Goal: Browse casually

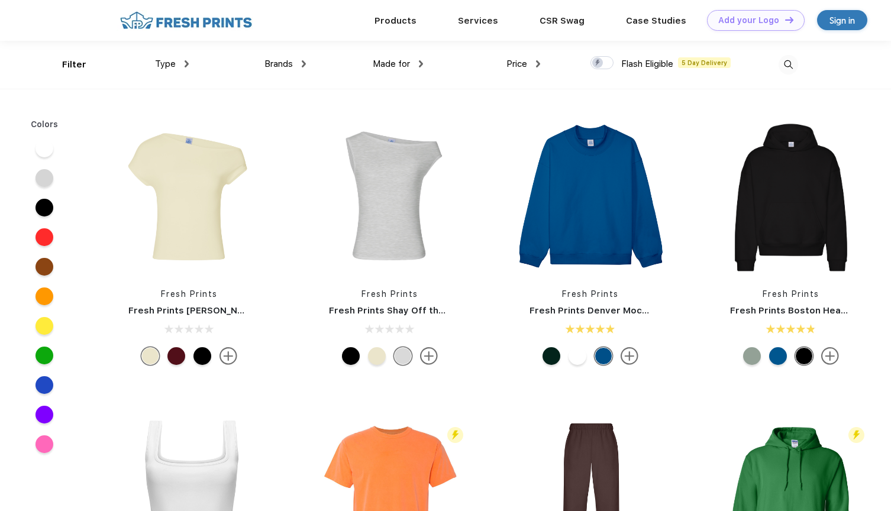
click at [182, 67] on div "Type" at bounding box center [172, 64] width 34 height 14
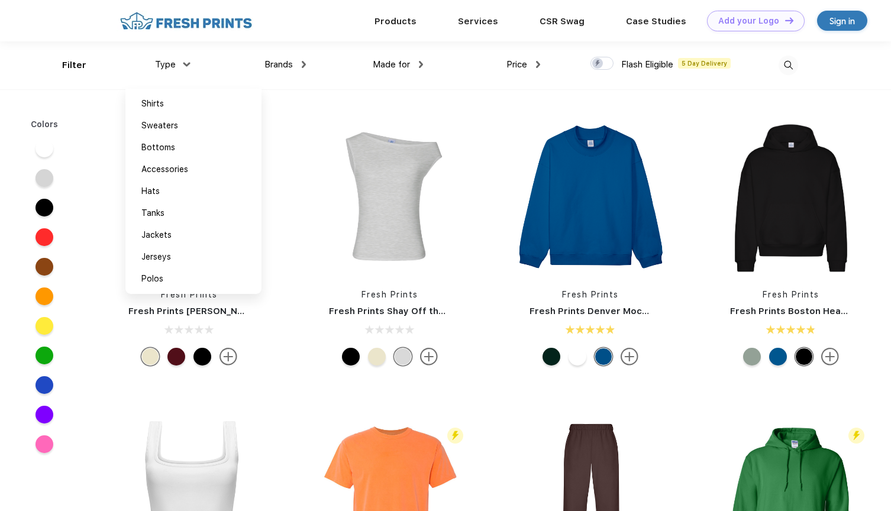
click at [187, 64] on img at bounding box center [186, 64] width 7 height 4
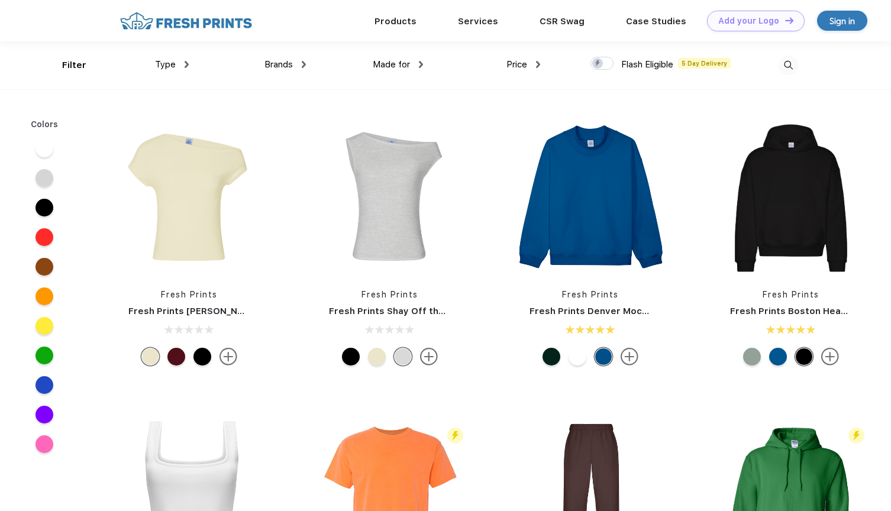
click at [74, 66] on div "Type Shirts Sweaters Bottoms Accessories Hats Tanks Jackets Jerseys Polos" at bounding box center [129, 65] width 117 height 48
click at [523, 61] on span "Price" at bounding box center [516, 64] width 21 height 11
click at [294, 65] on div "Brands" at bounding box center [284, 65] width 41 height 14
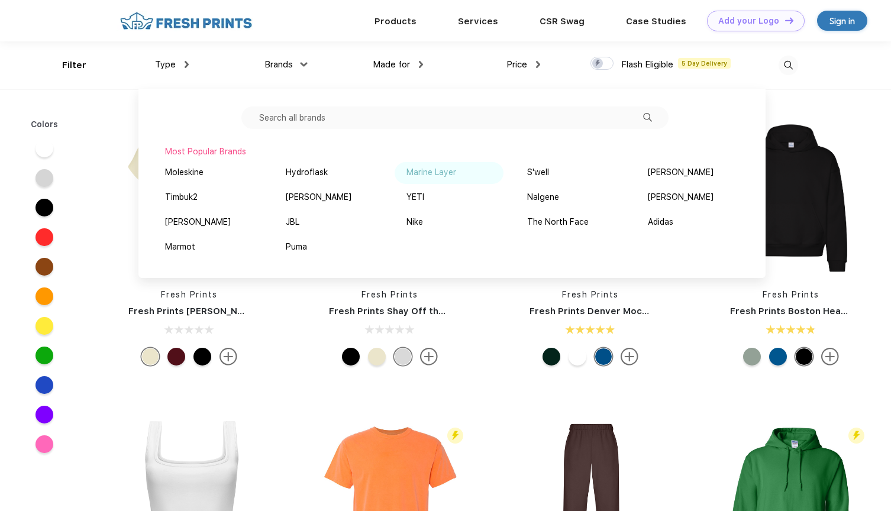
click at [461, 170] on img at bounding box center [463, 172] width 9 height 6
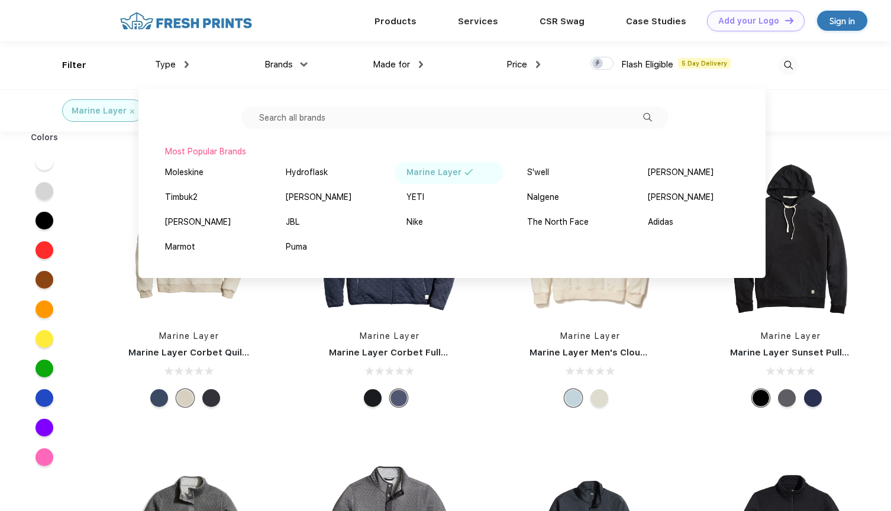
click at [300, 63] on img at bounding box center [303, 64] width 7 height 4
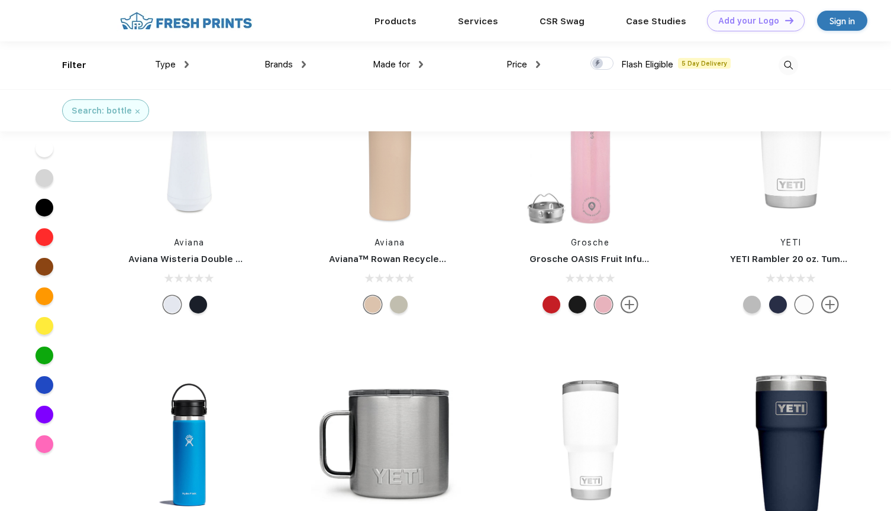
scroll to position [4958, 0]
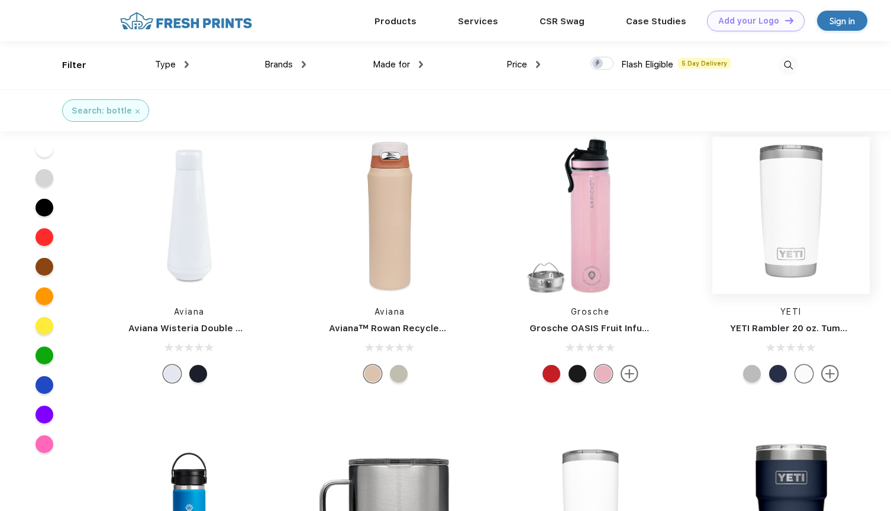
click at [799, 209] on img at bounding box center [790, 215] width 157 height 157
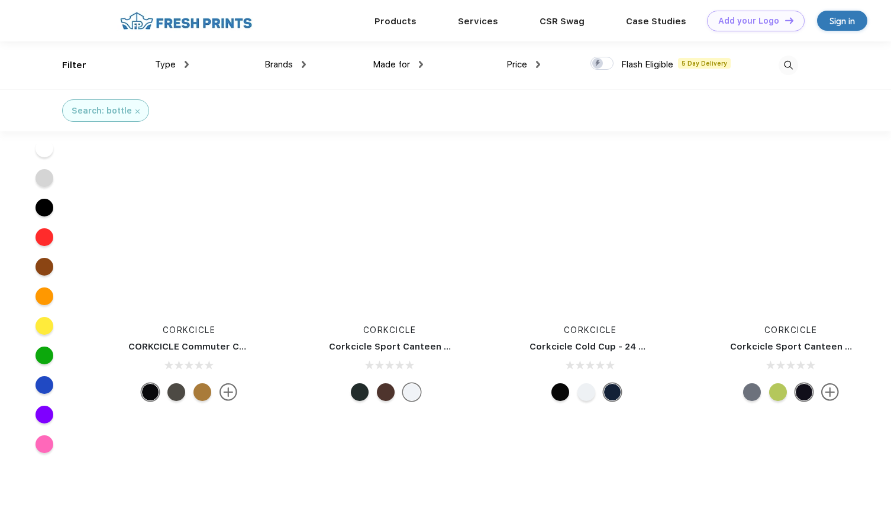
scroll to position [11446, 0]
